Goal: Navigation & Orientation: Go to known website

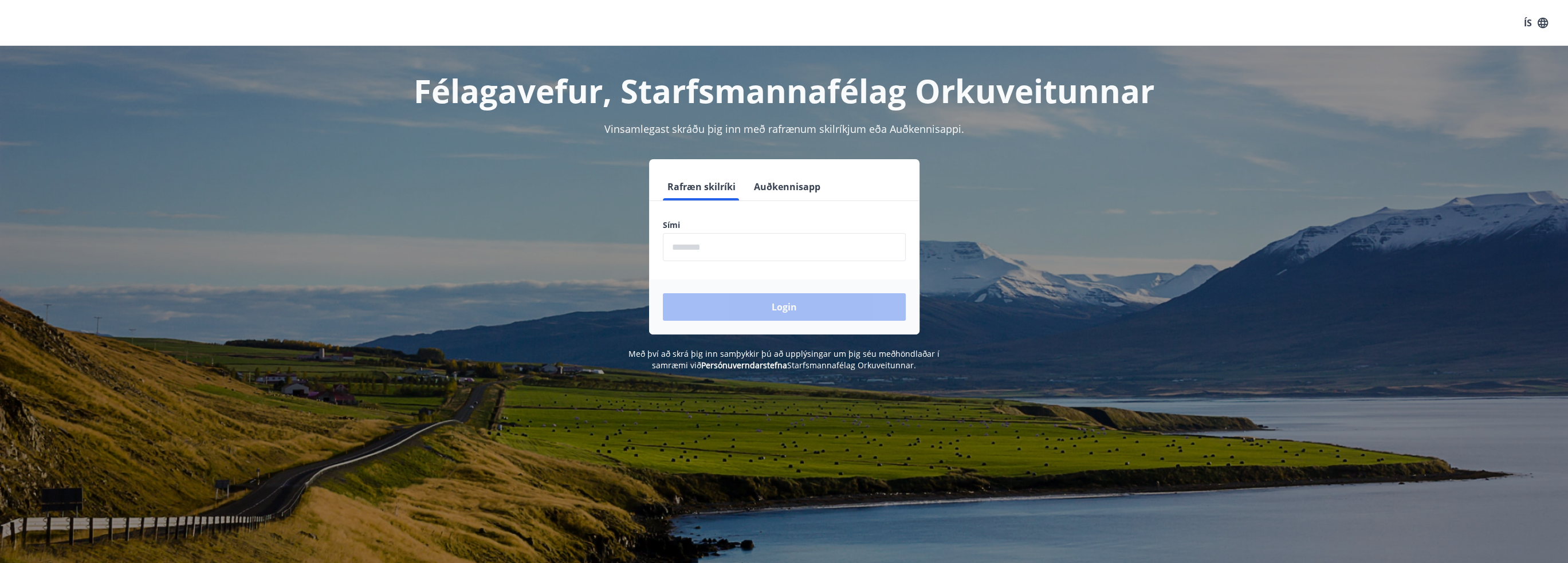
click at [744, 249] on input "phone" at bounding box center [784, 247] width 243 height 28
type input "********"
click at [757, 306] on button "Login" at bounding box center [784, 307] width 243 height 27
